Goal: Task Accomplishment & Management: Manage account settings

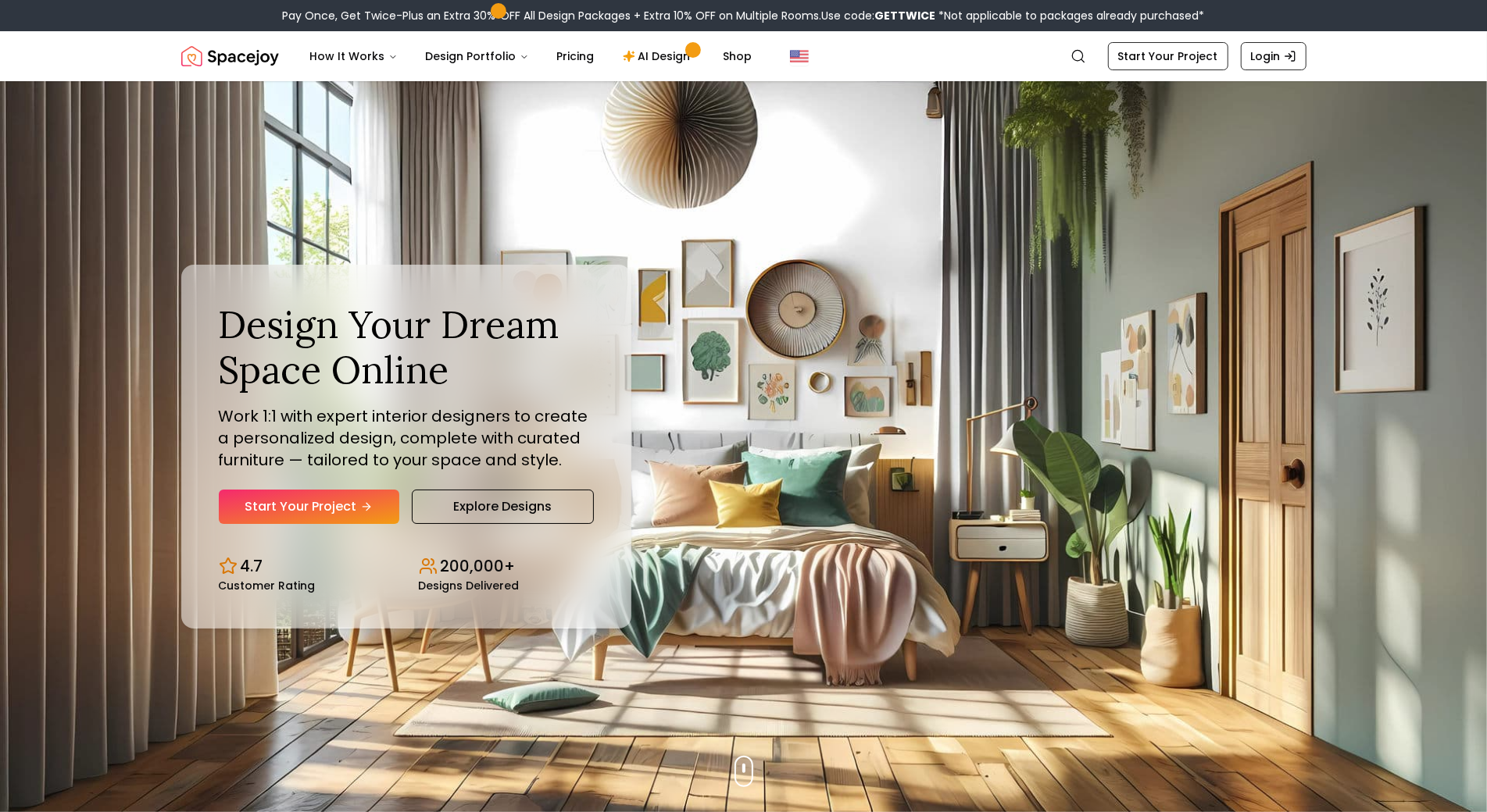
click at [92, 85] on img "Hero section" at bounding box center [744, 446] width 1487 height 731
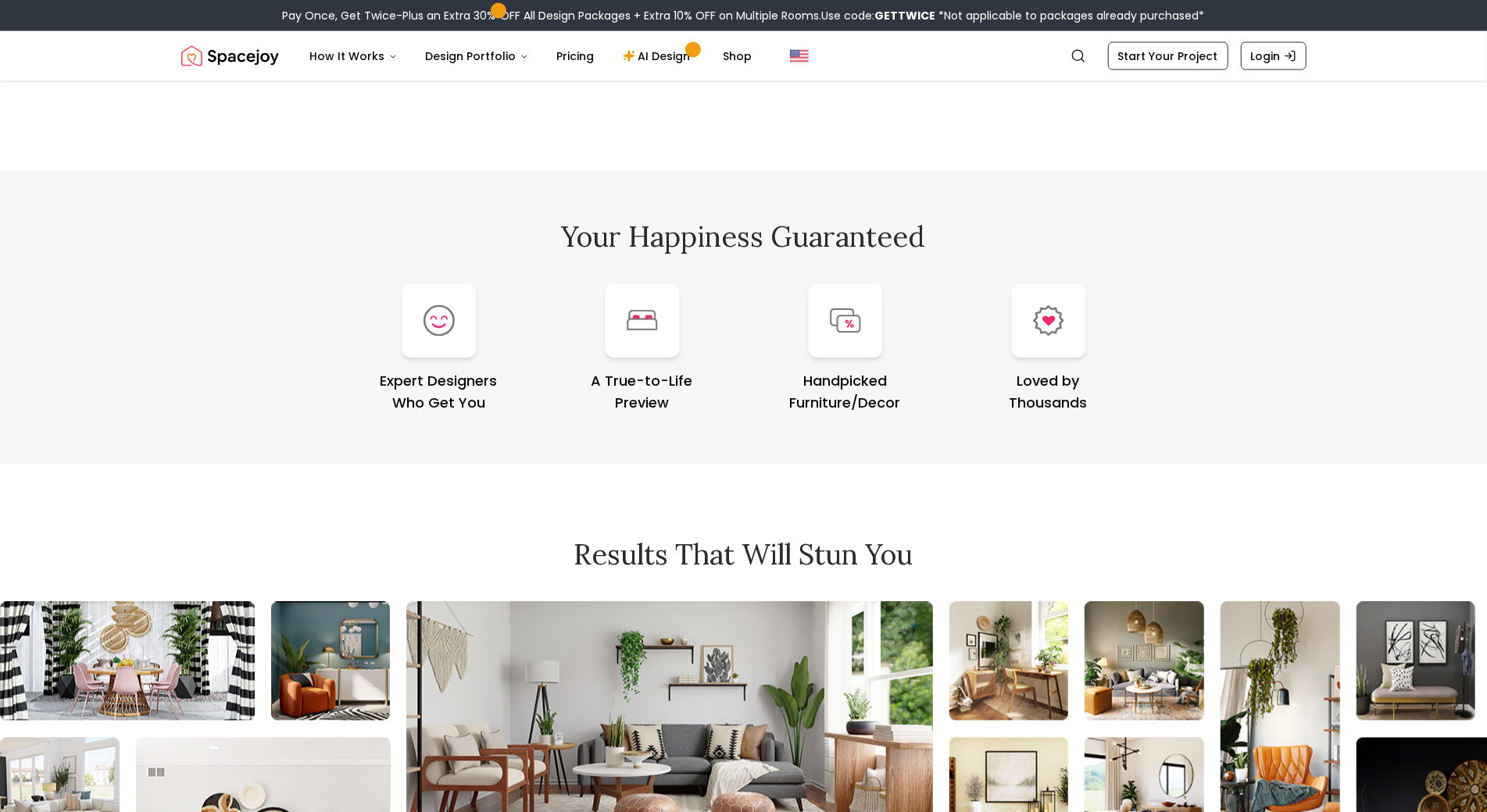
scroll to position [6485, 0]
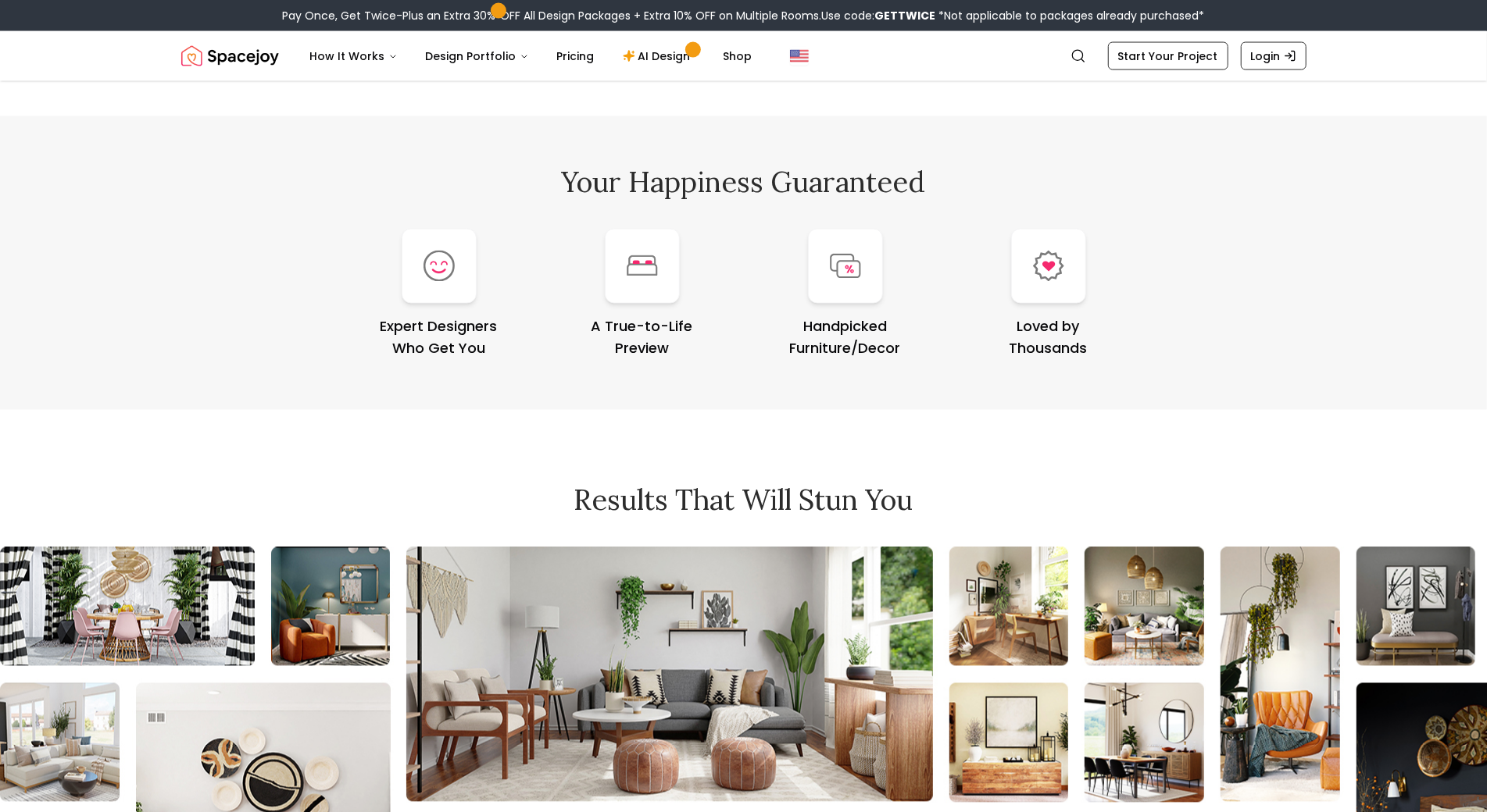
click at [142, 121] on div "Your Happiness Guaranteed Expert Designers Who Get You A True-to-Life Preview H…" at bounding box center [744, 263] width 1487 height 294
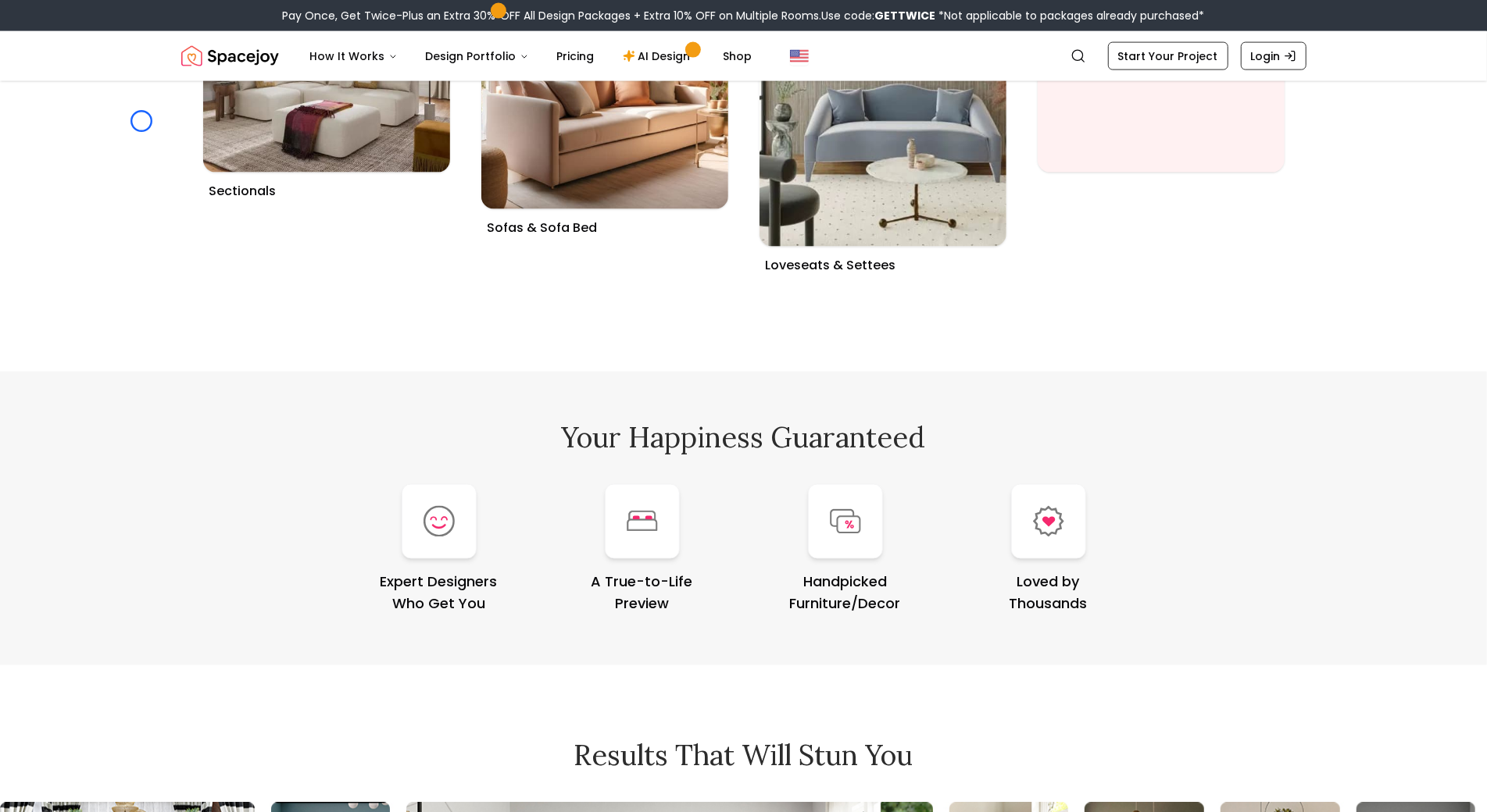
scroll to position [6134, 0]
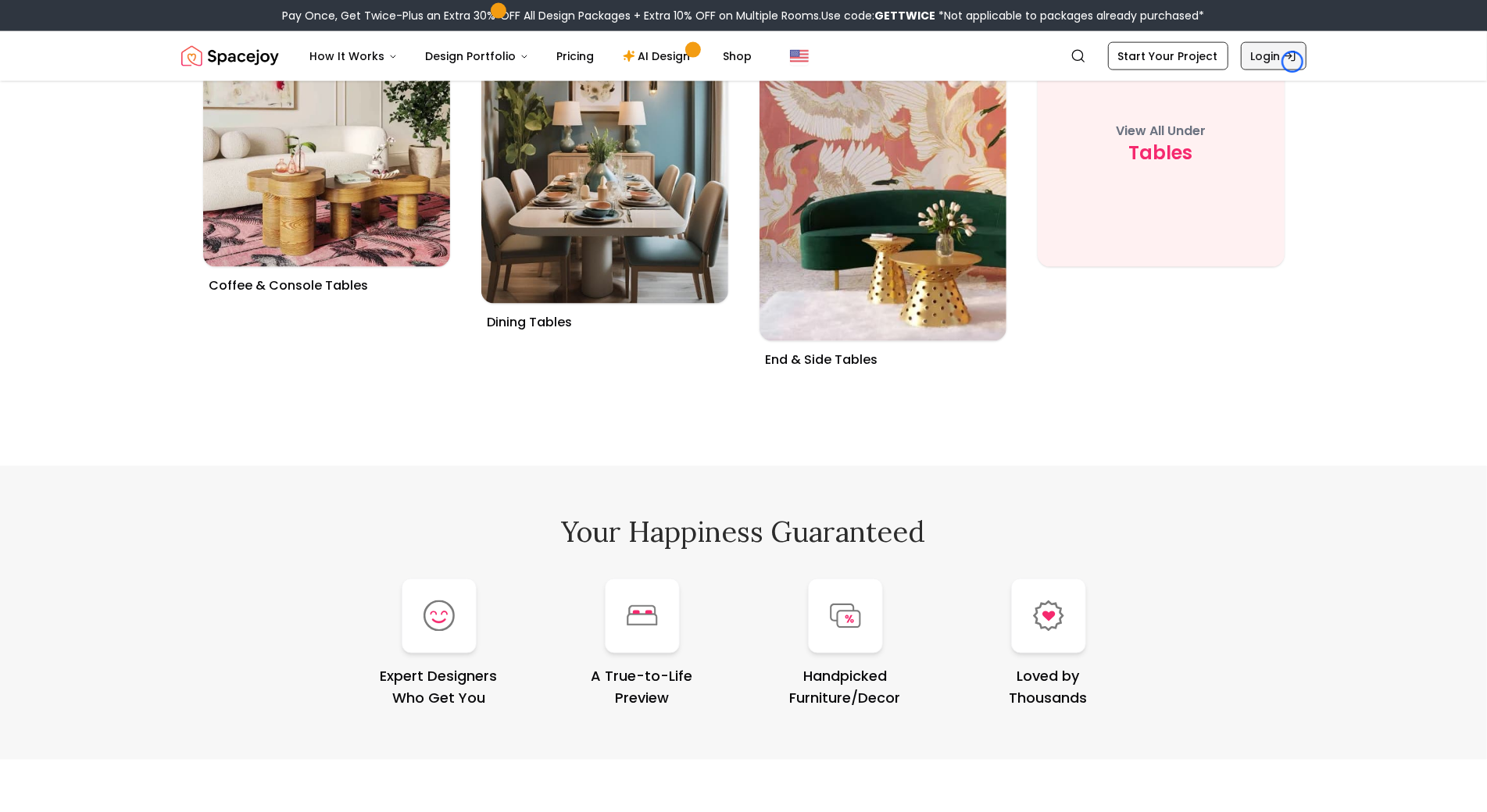
click at [1292, 62] on icon "Global" at bounding box center [1289, 56] width 12 height 12
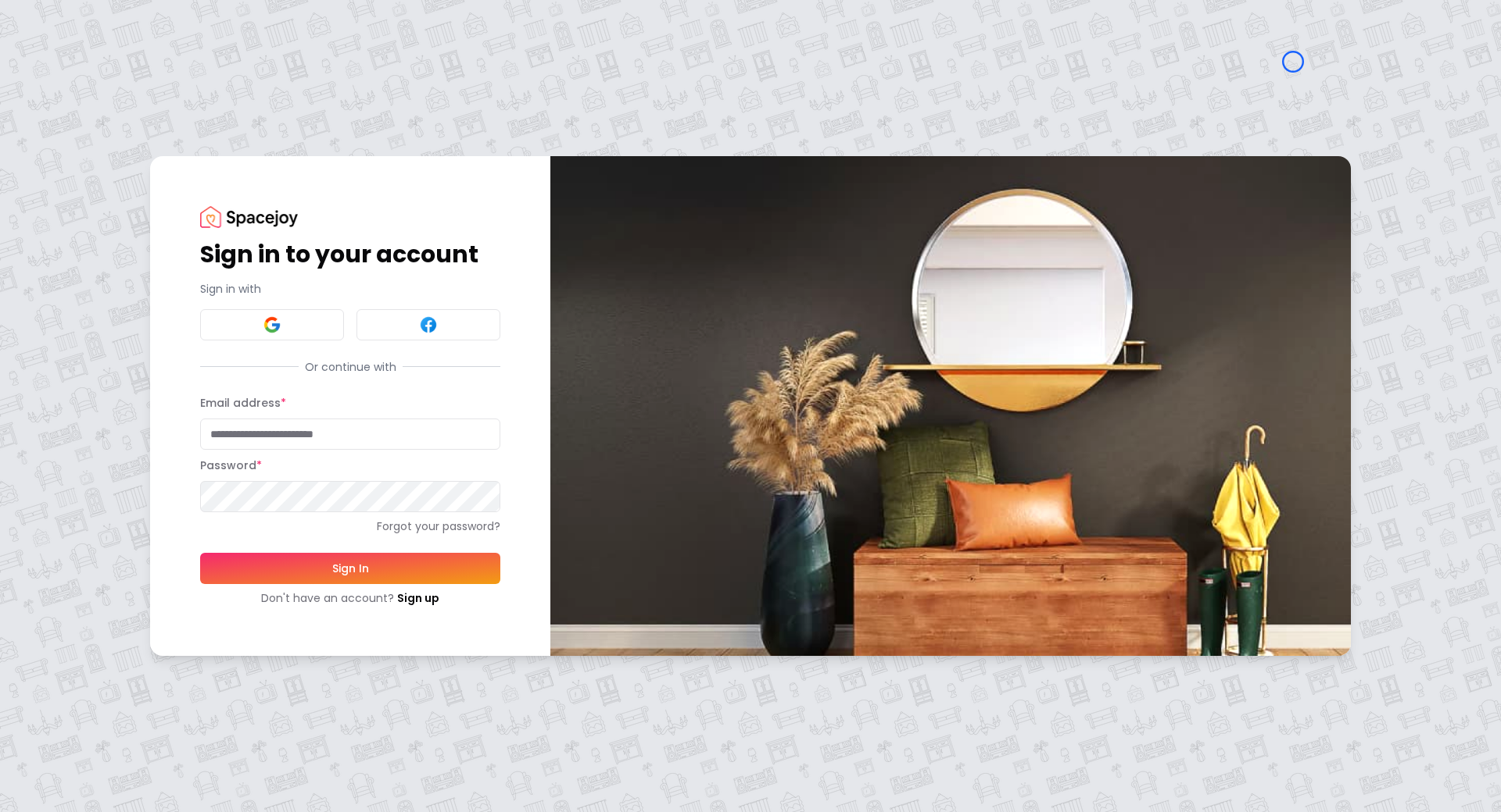
click at [90, 101] on div "Sign in to your account Sign in with Or continue with Email address * Password …" at bounding box center [750, 406] width 1501 height 812
click at [110, 96] on div "Sign in to your account Sign in with Or continue with Email address * Password …" at bounding box center [750, 406] width 1501 height 812
click at [405, 590] on link "Sign up" at bounding box center [418, 598] width 42 height 15
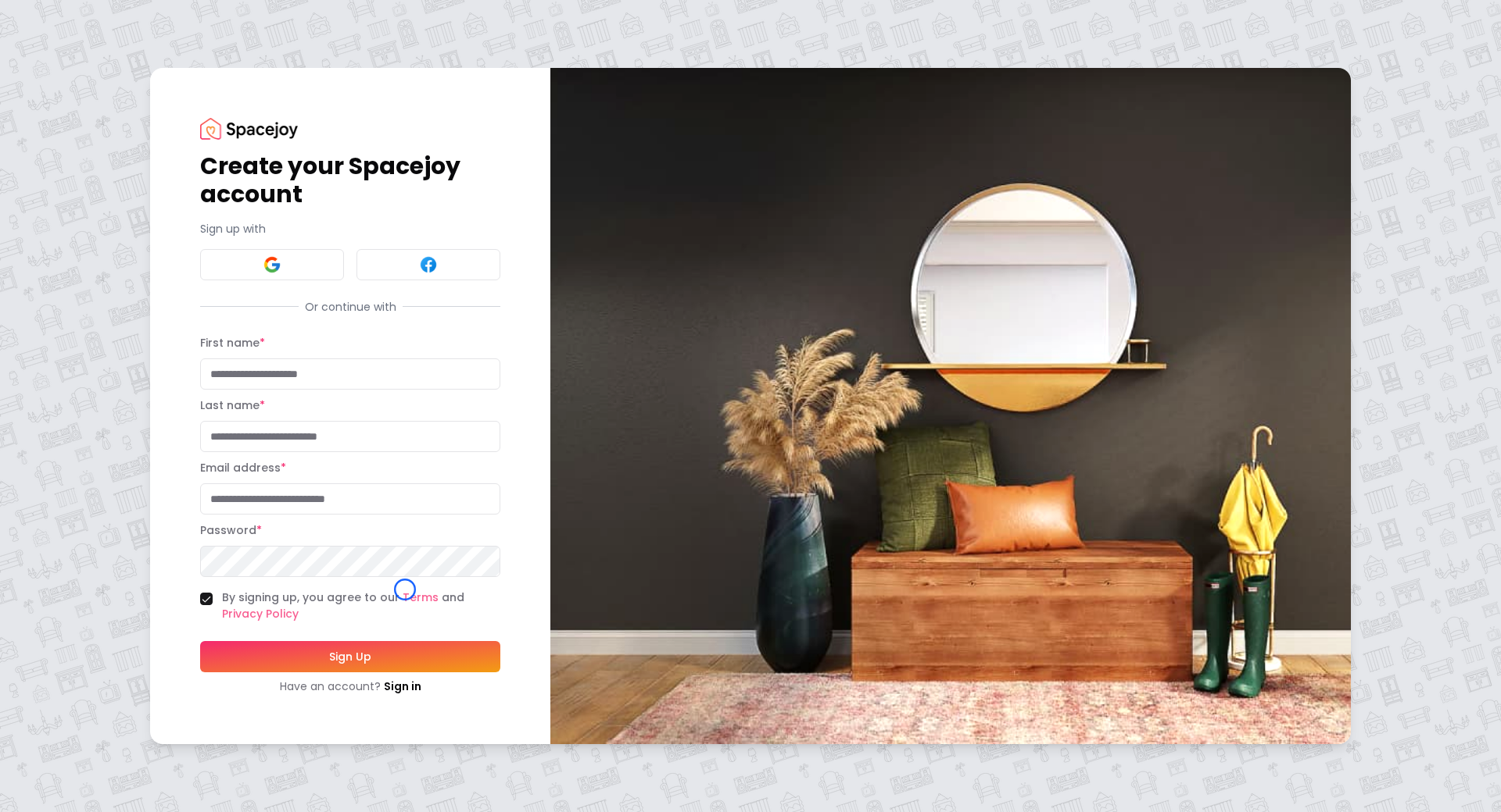
click at [144, 94] on div "Create your Spacejoy account Sign up with Or continue with First name * Last na…" at bounding box center [750, 406] width 1501 height 812
click at [143, 123] on div "Create your Spacejoy account Sign up with Or continue with First name * Last na…" at bounding box center [750, 406] width 1501 height 812
click at [401, 690] on link "Sign in" at bounding box center [402, 686] width 37 height 15
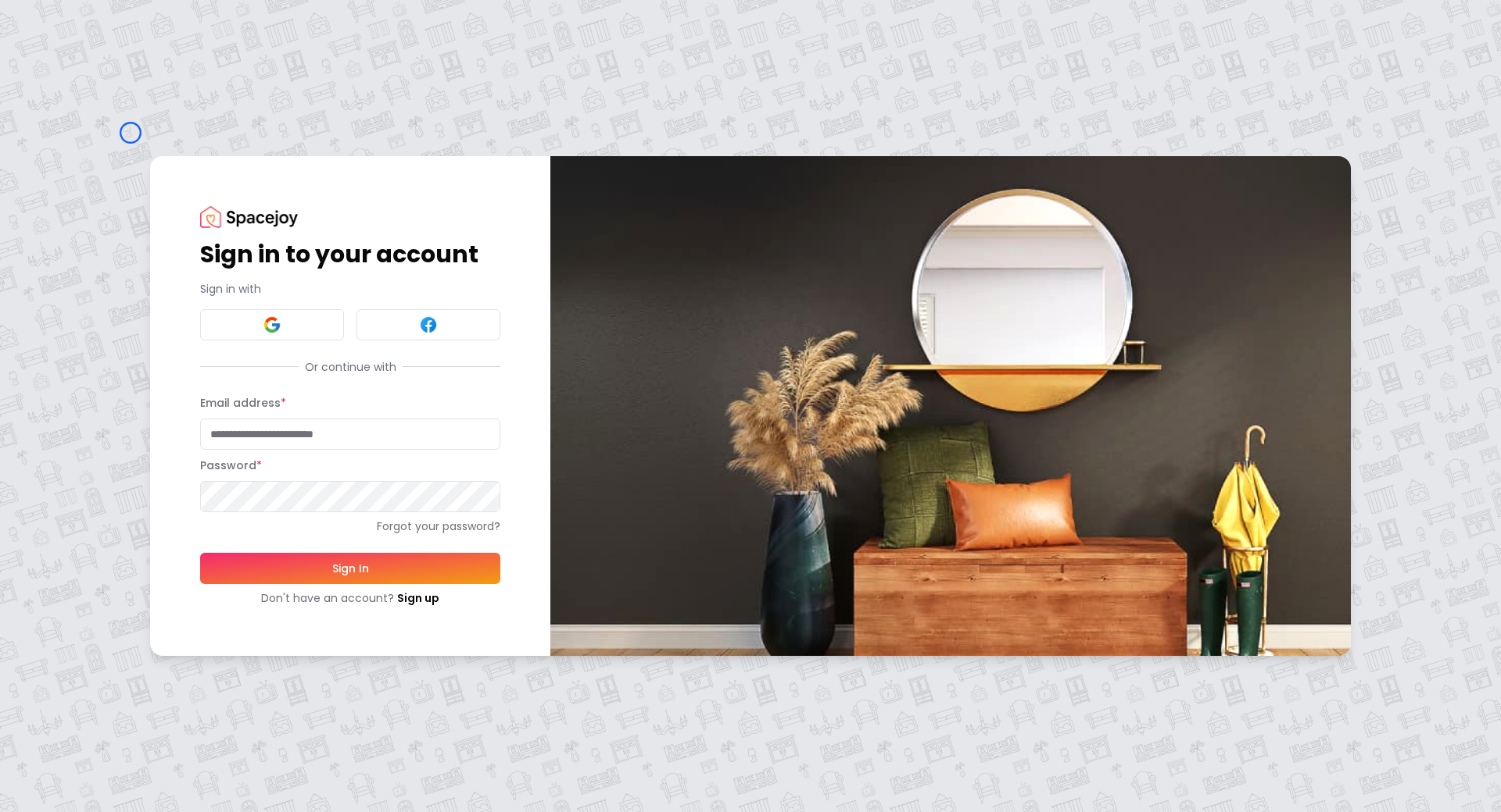
click at [130, 132] on div "Sign in to your account Sign in with Or continue with Email address * Password …" at bounding box center [750, 406] width 1501 height 812
click at [143, 85] on div "Sign in to your account Sign in with Or continue with Email address * Password …" at bounding box center [750, 406] width 1501 height 812
click at [420, 602] on link "Sign up" at bounding box center [418, 598] width 42 height 15
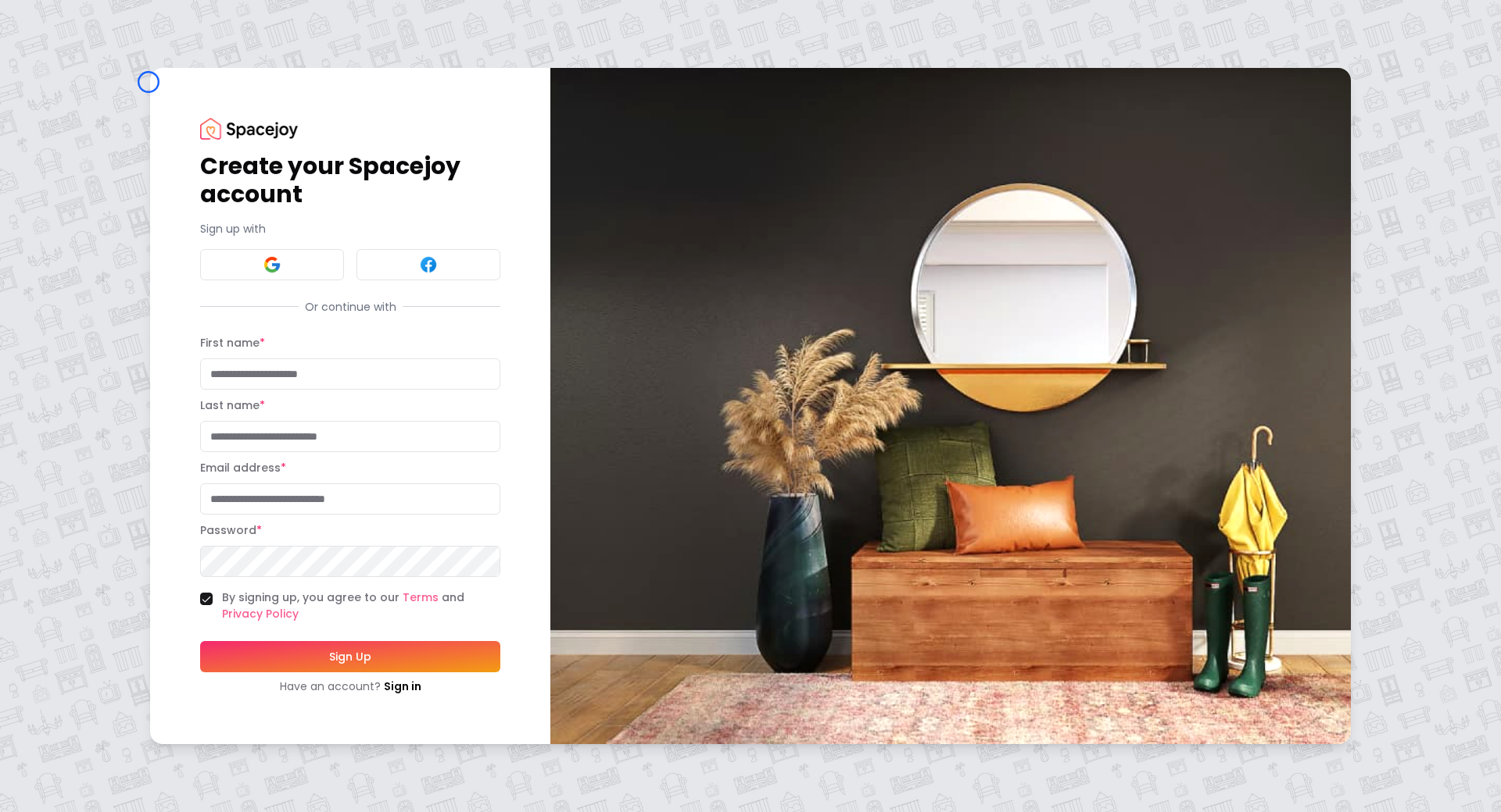
click at [149, 82] on div "Create your Spacejoy account Sign up with Or continue with First name * Last na…" at bounding box center [750, 406] width 1501 height 812
click at [114, 128] on div "Create your Spacejoy account Sign up with Or continue with First name * Last na…" at bounding box center [750, 406] width 1501 height 812
click at [384, 684] on link "Sign in" at bounding box center [402, 686] width 37 height 15
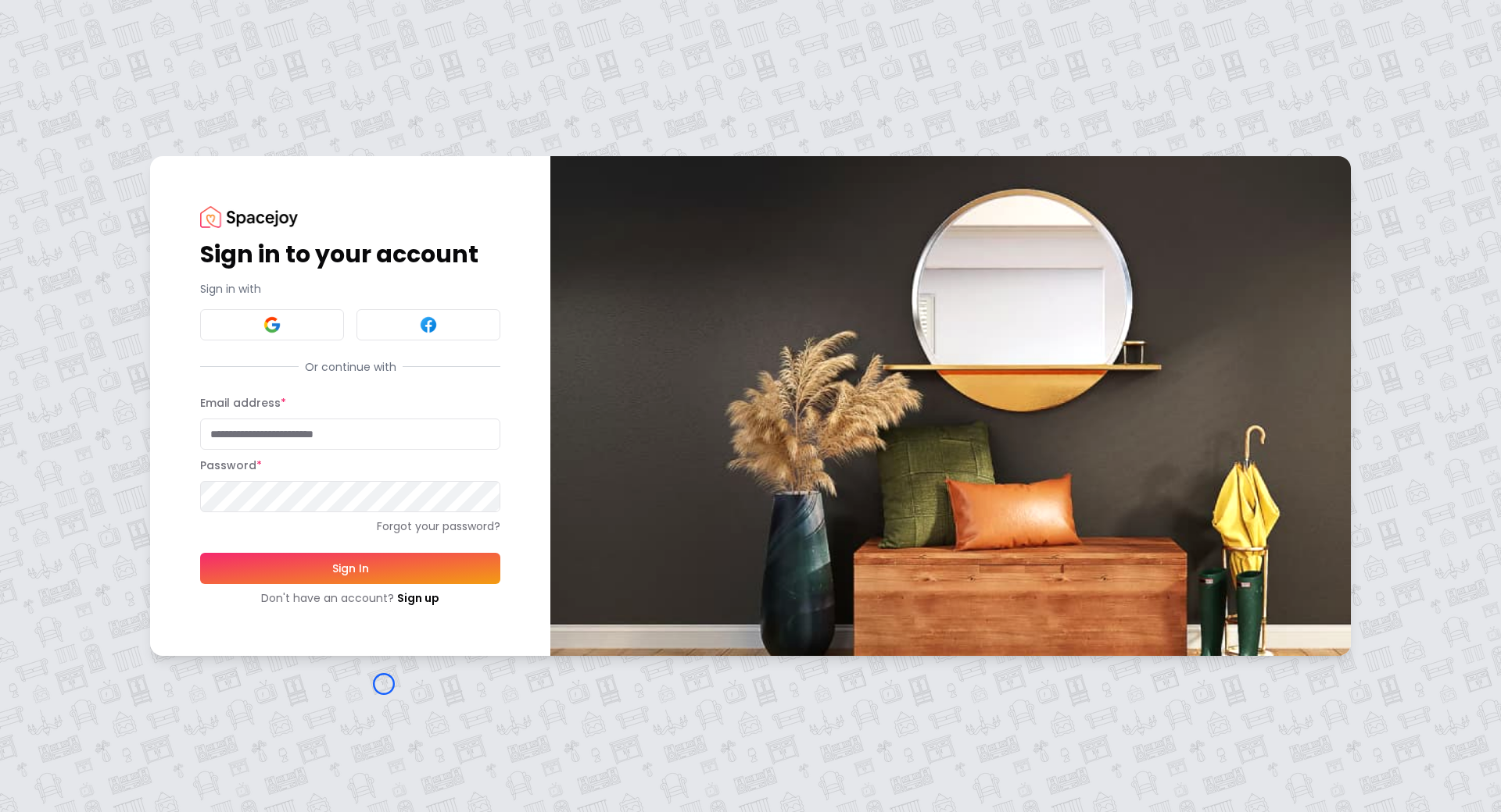
click at [384, 684] on div "Sign in to your account Sign in with Or continue with Email address * Password …" at bounding box center [750, 406] width 1501 height 812
click at [124, 133] on div "Sign in to your account Sign in with Or continue with Email address * Password …" at bounding box center [750, 406] width 1501 height 812
click at [416, 600] on link "Sign up" at bounding box center [418, 598] width 42 height 15
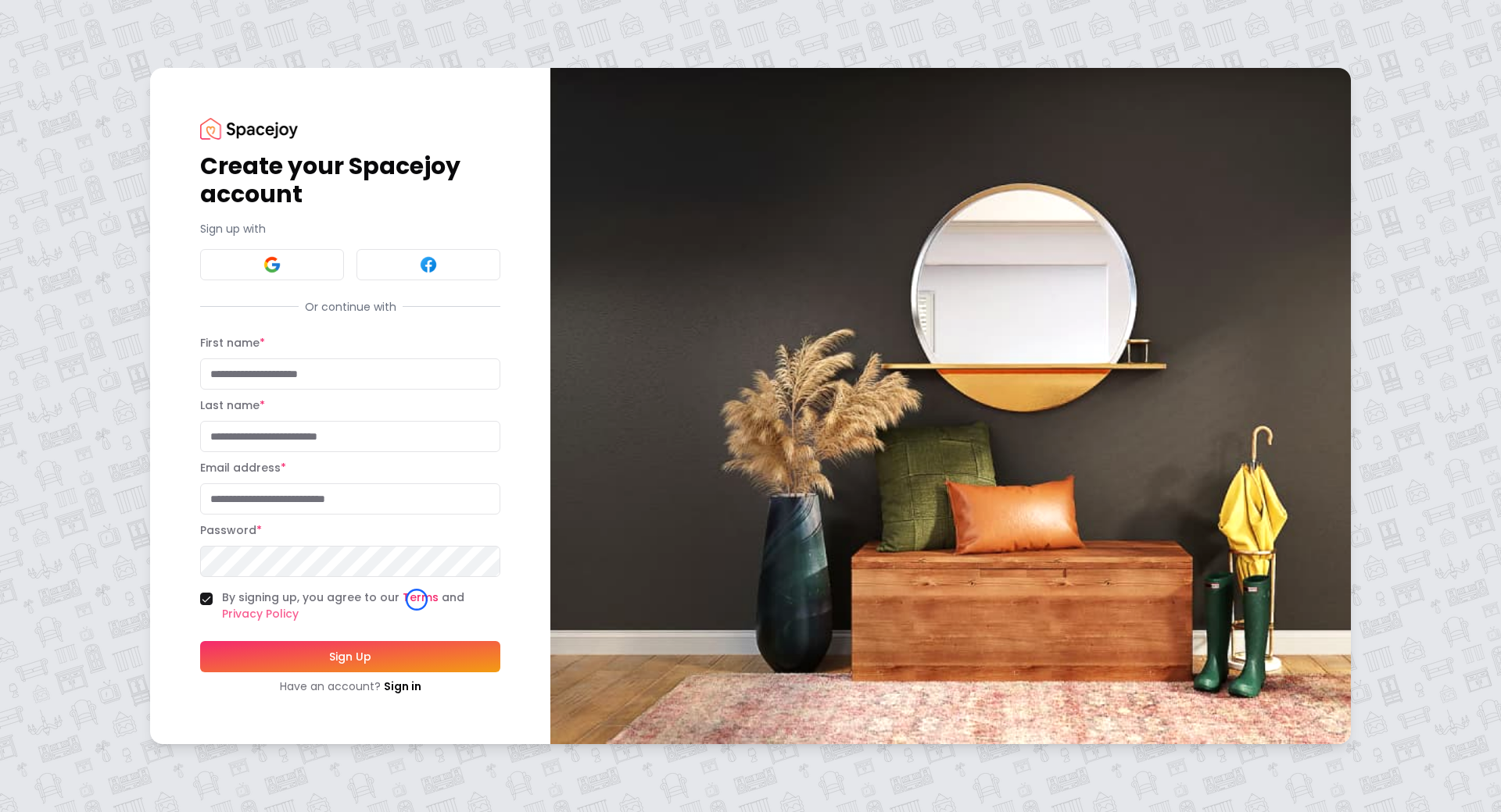
click at [416, 600] on link "Terms" at bounding box center [421, 598] width 36 height 15
click at [259, 137] on img at bounding box center [249, 129] width 98 height 21
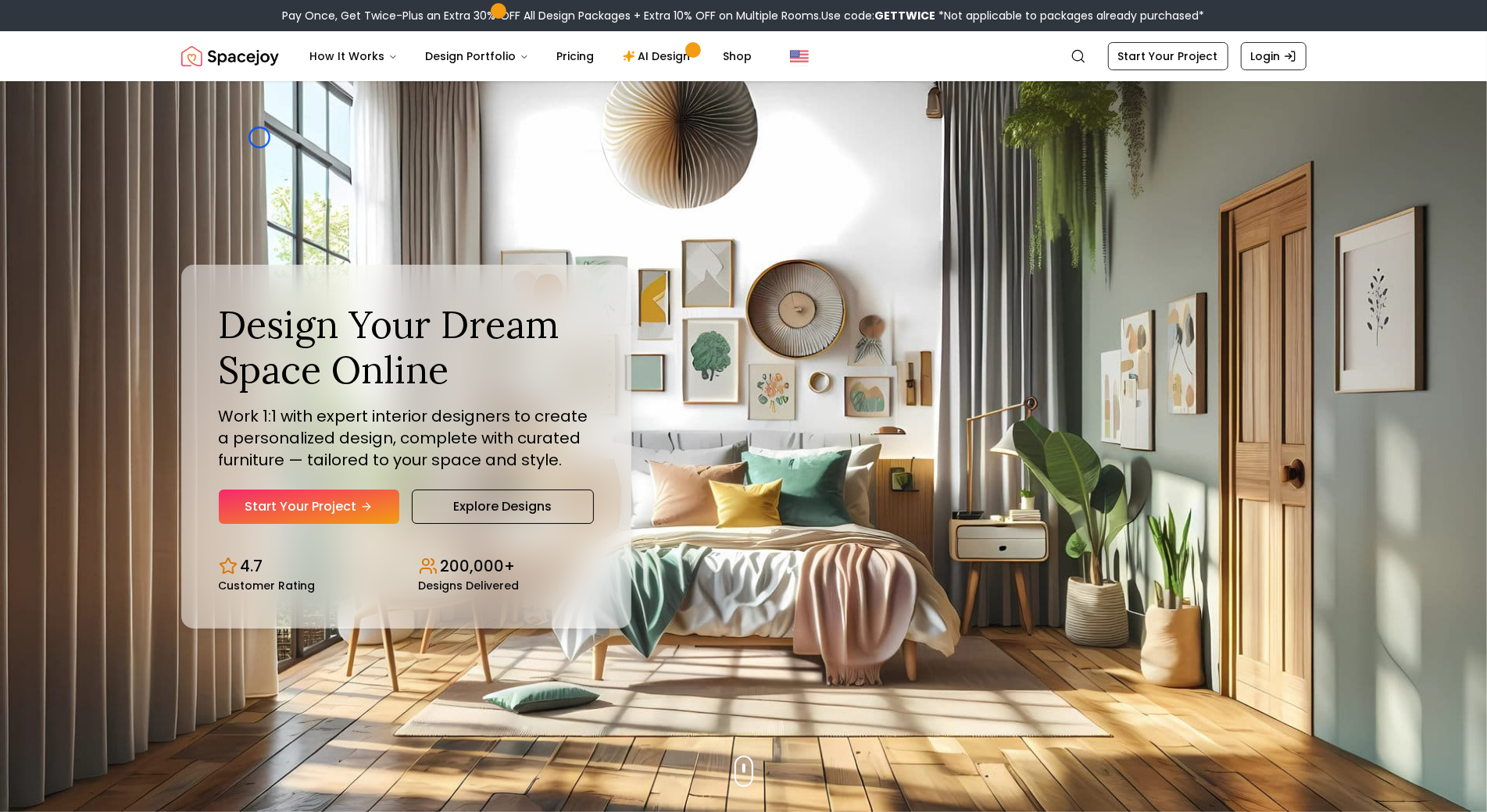
click at [259, 137] on div "Design Your Dream Space Online Work 1:1 with expert interior designers to creat…" at bounding box center [744, 446] width 1200 height 731
click at [85, 105] on img "Hero section" at bounding box center [744, 446] width 1487 height 731
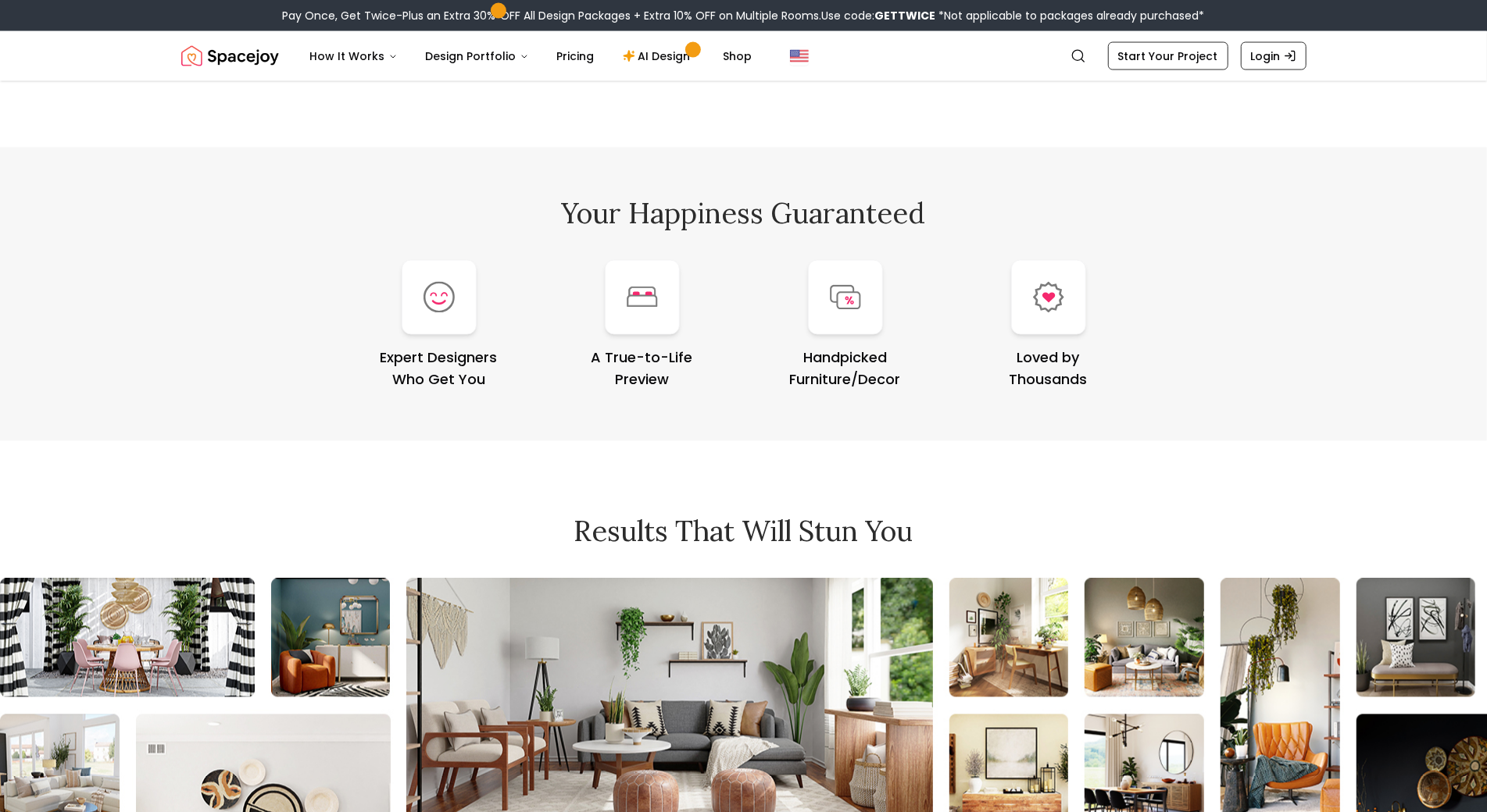
scroll to position [6553, 0]
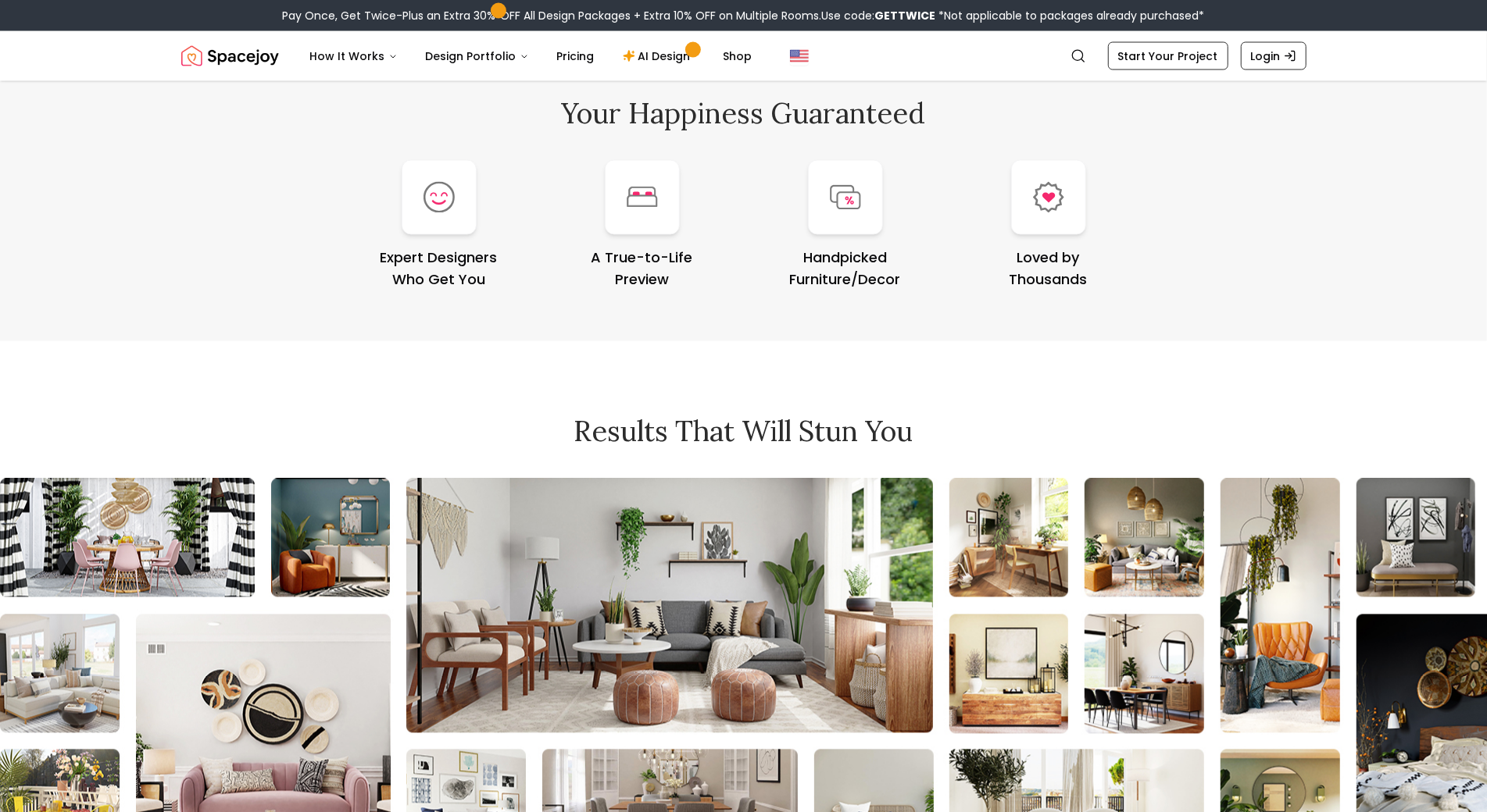
click at [85, 105] on div "Your Happiness Guaranteed Expert Designers Who Get You A True-to-Life Preview H…" at bounding box center [744, 194] width 1487 height 294
